Goal: Obtain resource: Download file/media

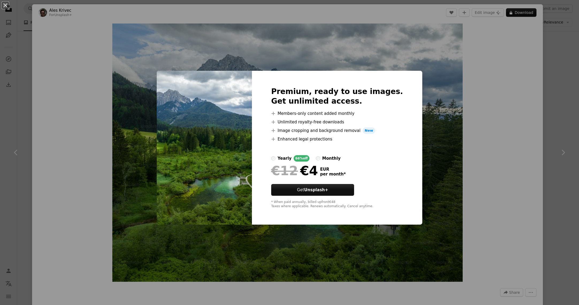
click at [551, 101] on div "An X shape Premium, ready to use images. Get unlimited access. A plus sign Memb…" at bounding box center [289, 152] width 579 height 305
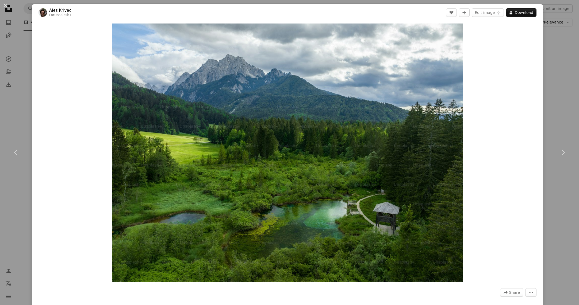
click at [550, 95] on div "An X shape Chevron left Chevron right Ales Krivec For Unsplash+ A heart A plus …" at bounding box center [289, 152] width 579 height 305
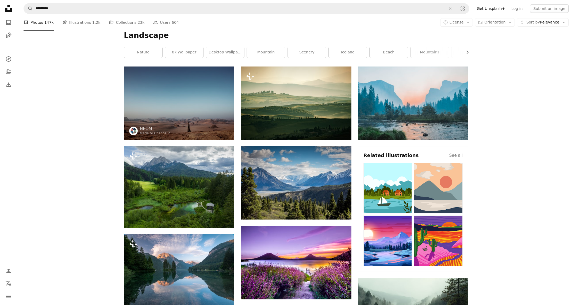
scroll to position [169, 0]
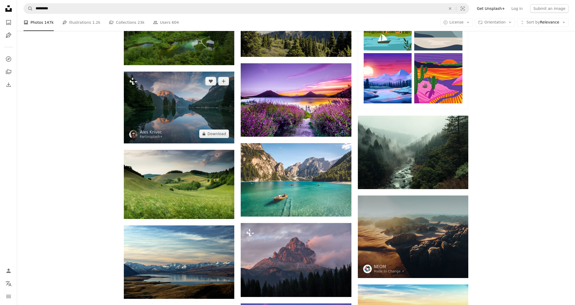
click at [157, 122] on img at bounding box center [179, 108] width 110 height 72
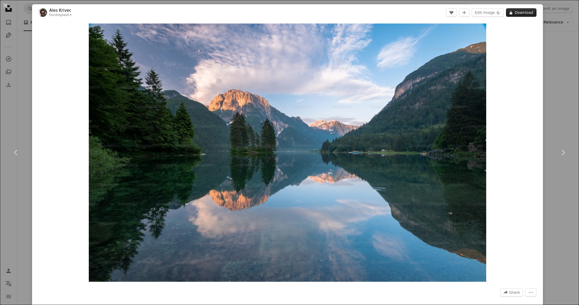
click at [521, 15] on button "A lock Download" at bounding box center [521, 12] width 30 height 9
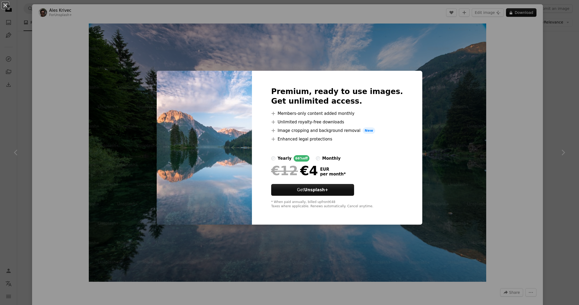
click at [557, 69] on div "An X shape Premium, ready to use images. Get unlimited access. A plus sign Memb…" at bounding box center [289, 152] width 579 height 305
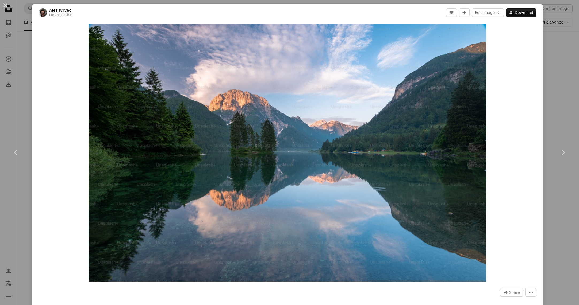
click at [547, 76] on div "An X shape Chevron left Chevron right Ales Krivec For Unsplash+ A heart A plus …" at bounding box center [289, 152] width 579 height 305
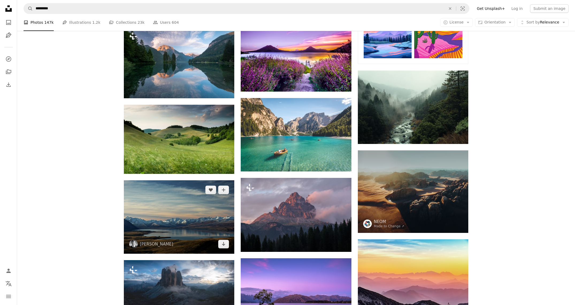
scroll to position [292, 0]
